Goal: Use online tool/utility: Utilize a website feature to perform a specific function

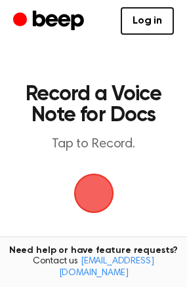
click at [85, 183] on span "button" at bounding box center [93, 193] width 50 height 50
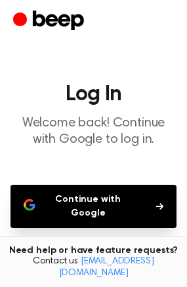
click at [96, 195] on button "Continue with Google" at bounding box center [93, 206] width 166 height 43
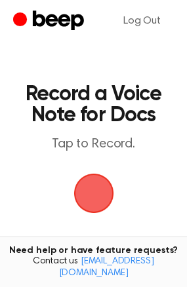
click at [89, 199] on span "button" at bounding box center [93, 193] width 43 height 43
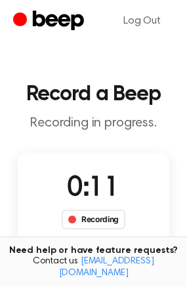
click at [121, 245] on button "Save" at bounding box center [125, 266] width 52 height 52
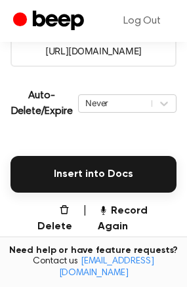
scroll to position [258, 0]
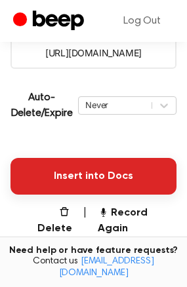
click at [89, 174] on button "Insert into Docs" at bounding box center [93, 176] width 166 height 37
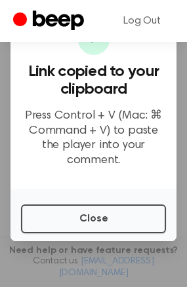
scroll to position [102, 0]
drag, startPoint x: 180, startPoint y: 118, endPoint x: 182, endPoint y: 77, distance: 40.7
click at [182, 77] on div at bounding box center [93, 143] width 187 height 287
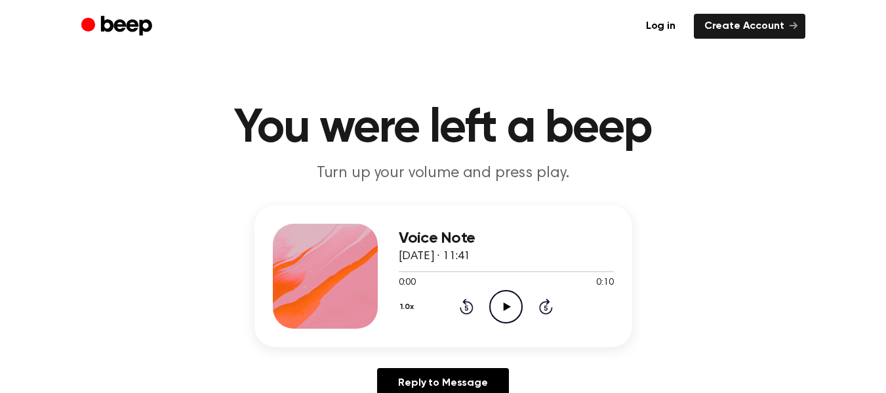
click at [508, 299] on icon "Play Audio" at bounding box center [505, 306] width 33 height 33
